Goal: Information Seeking & Learning: Learn about a topic

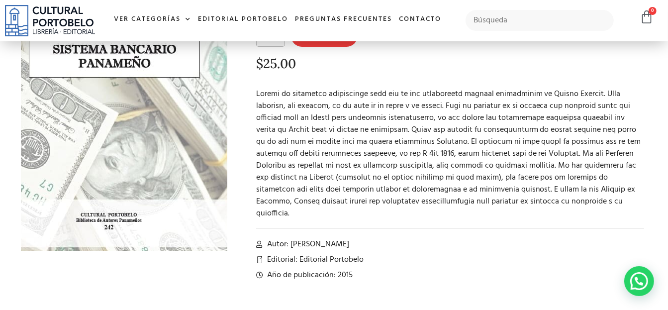
scroll to position [53, 0]
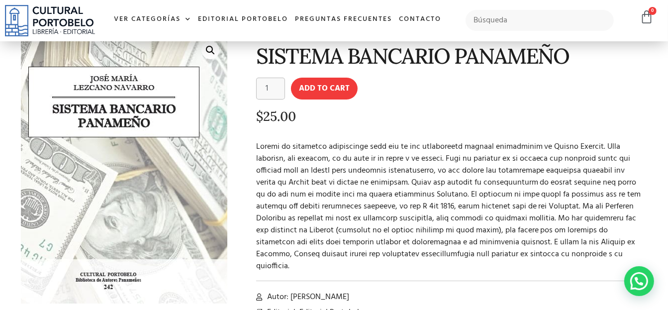
click at [158, 79] on img at bounding box center [119, 180] width 235 height 307
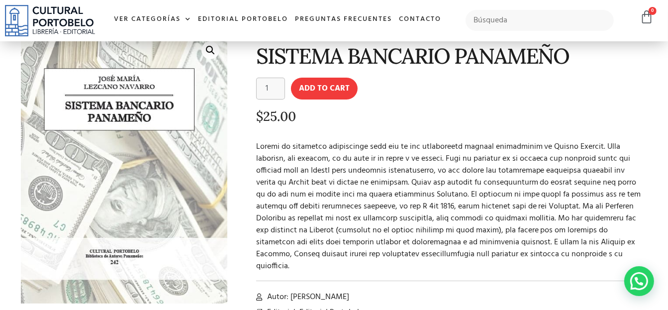
click at [207, 50] on link "🔍" at bounding box center [211, 50] width 18 height 18
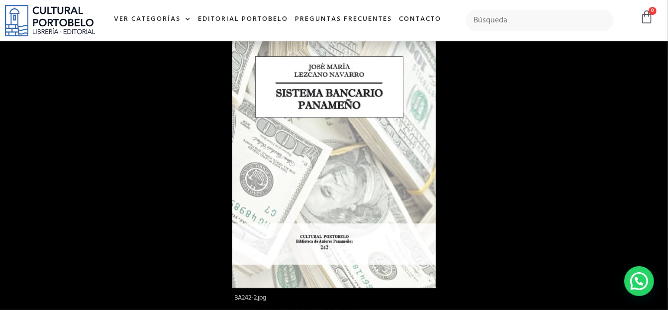
click at [310, 106] on img at bounding box center [334, 155] width 204 height 266
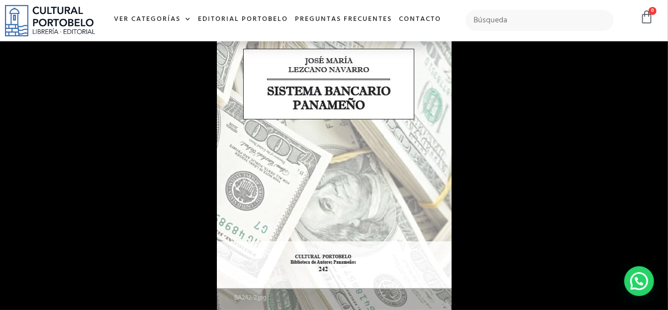
click at [315, 107] on img at bounding box center [334, 162] width 235 height 307
click at [315, 109] on img at bounding box center [334, 162] width 234 height 306
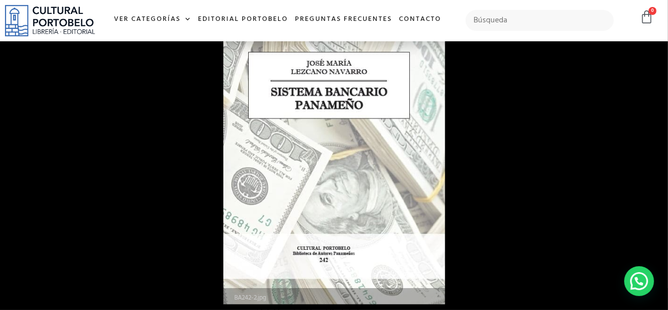
click at [315, 109] on img at bounding box center [334, 159] width 222 height 290
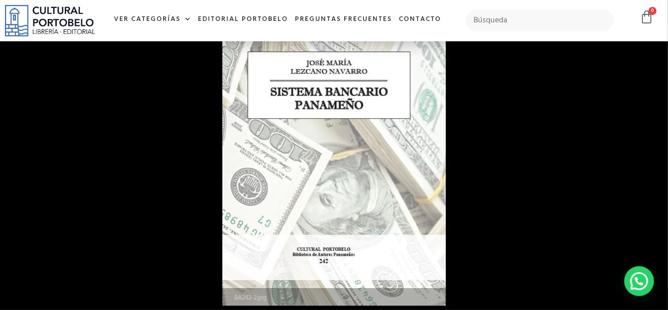
click at [315, 109] on img at bounding box center [333, 160] width 223 height 292
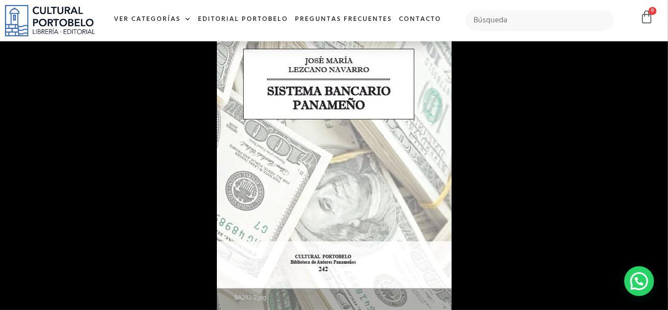
click at [622, 151] on div at bounding box center [551, 164] width 668 height 310
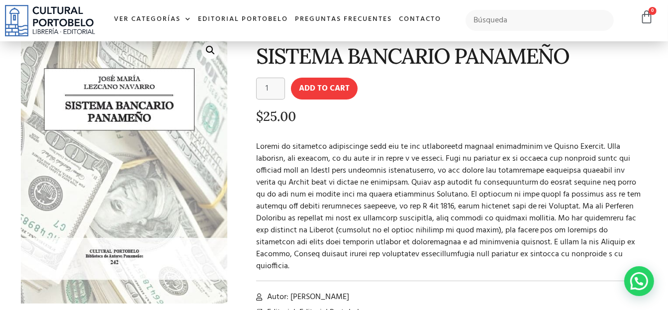
click at [619, 154] on p at bounding box center [450, 206] width 389 height 131
